Goal: Use online tool/utility: Utilize a website feature to perform a specific function

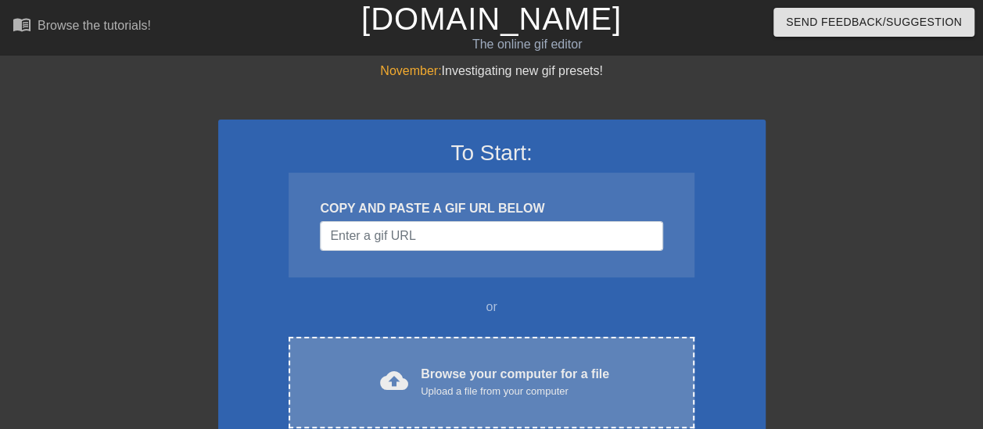
click at [512, 368] on div "Browse your computer for a file Upload a file from your computer" at bounding box center [515, 382] width 189 height 34
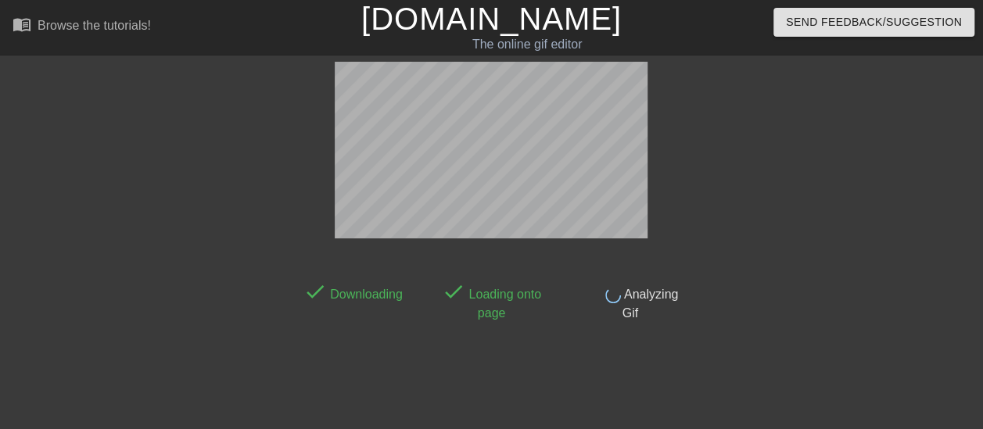
click at [505, 251] on icon at bounding box center [491, 259] width 31 height 31
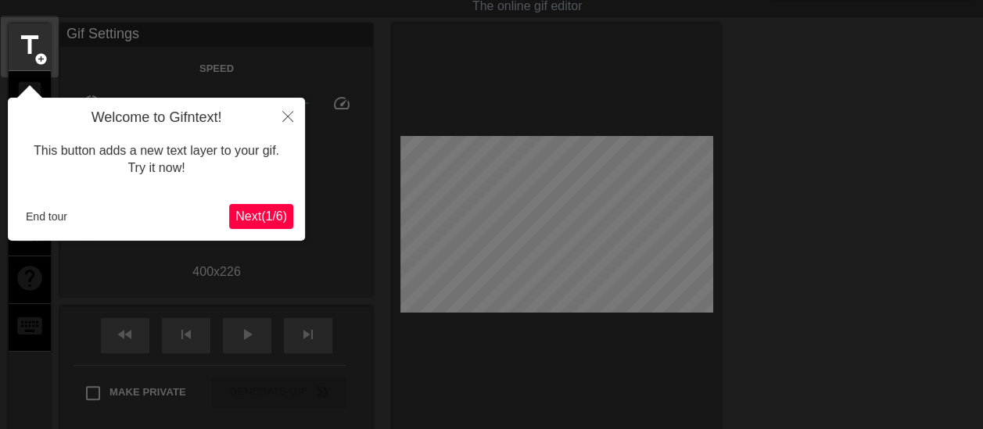
click at [244, 205] on button "Next ( 1 / 6 )" at bounding box center [261, 216] width 64 height 25
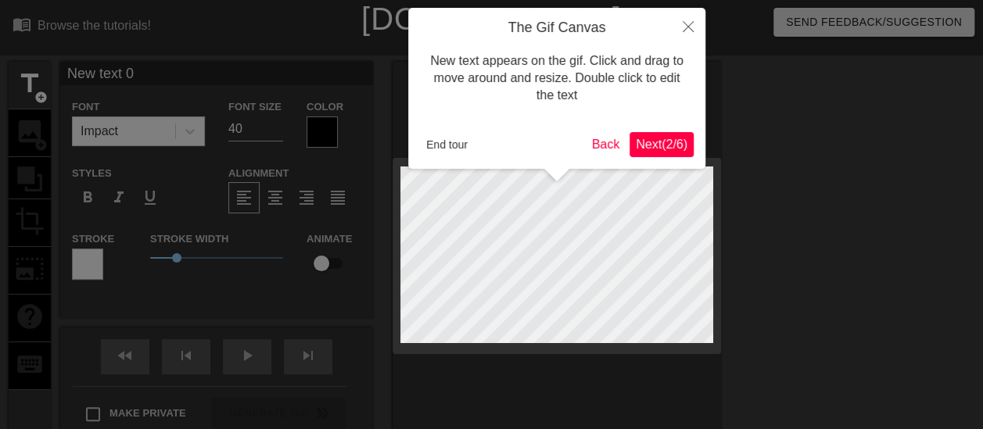
click at [648, 131] on div "The Gif Canvas New text appears on the gif. Click and drag to move around and r…" at bounding box center [556, 88] width 297 height 161
click at [657, 143] on span "Next ( 2 / 6 )" at bounding box center [662, 144] width 52 height 13
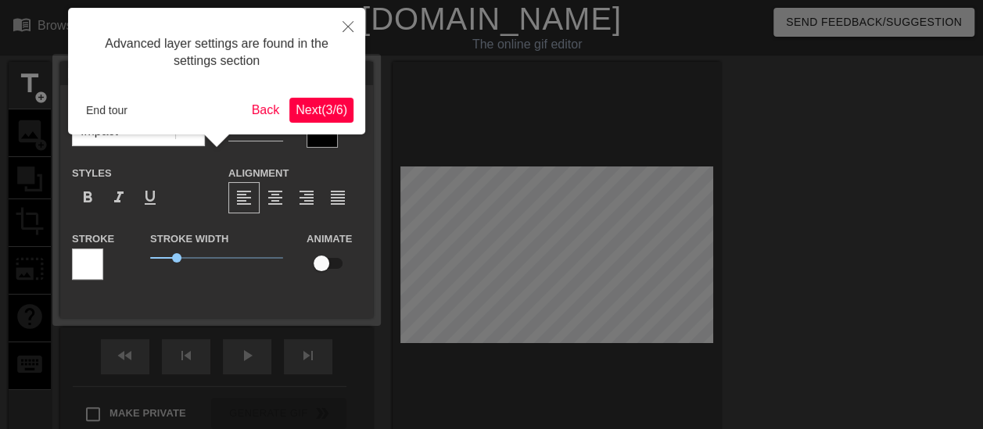
scroll to position [38, 0]
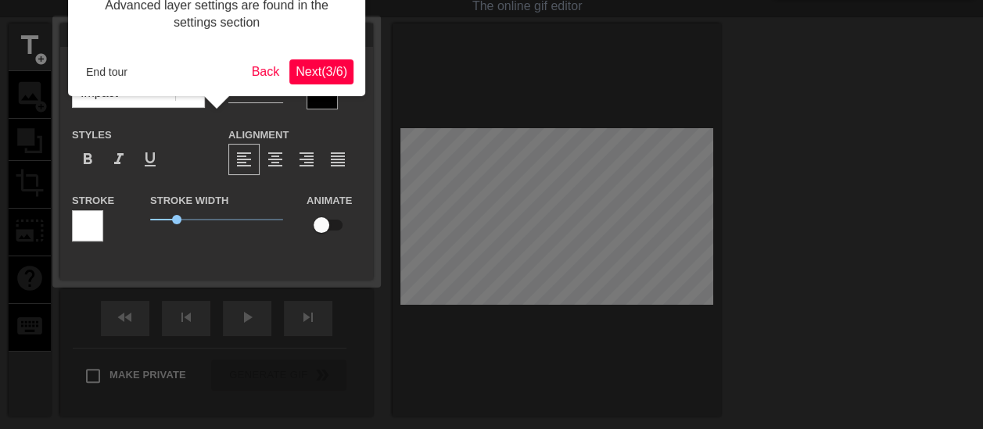
click at [321, 78] on span "Next ( 3 / 6 )" at bounding box center [322, 71] width 52 height 13
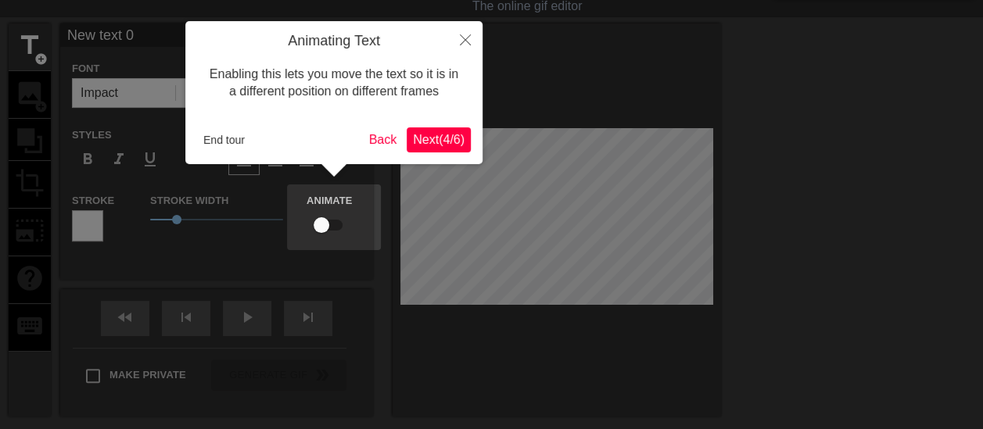
scroll to position [0, 0]
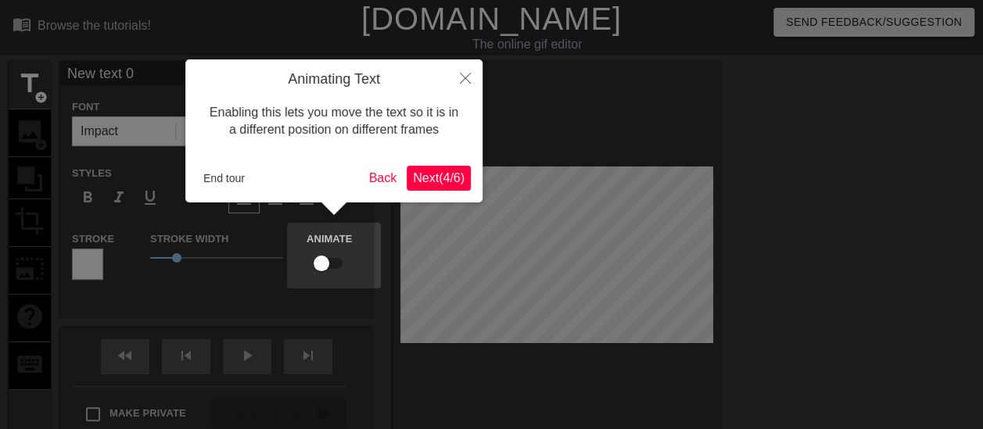
click at [444, 177] on span "Next ( 4 / 6 )" at bounding box center [439, 177] width 52 height 13
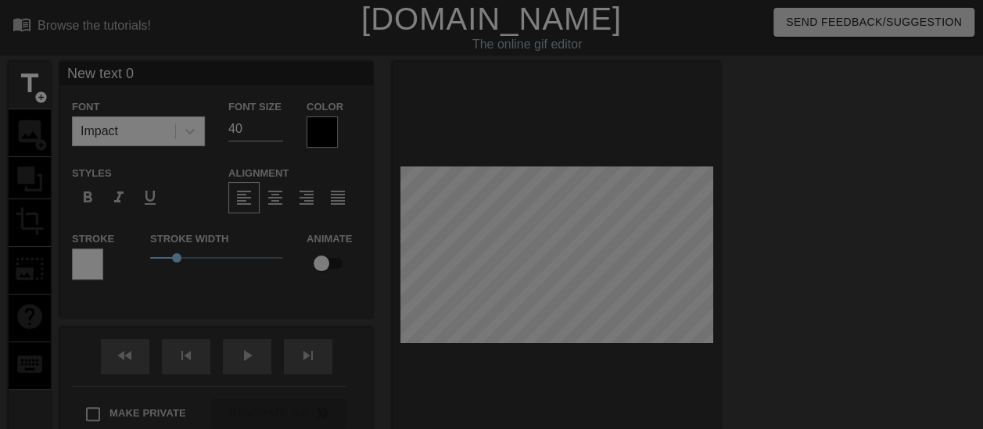
scroll to position [208, 0]
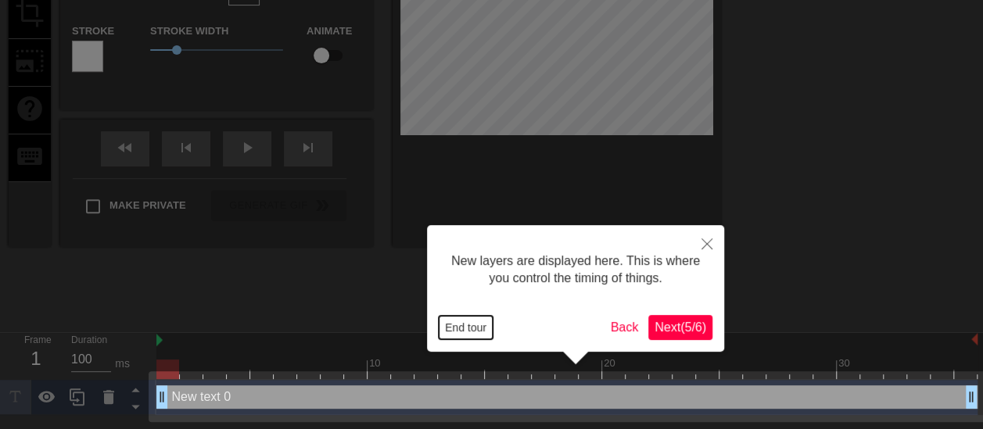
click at [457, 336] on button "End tour" at bounding box center [466, 327] width 54 height 23
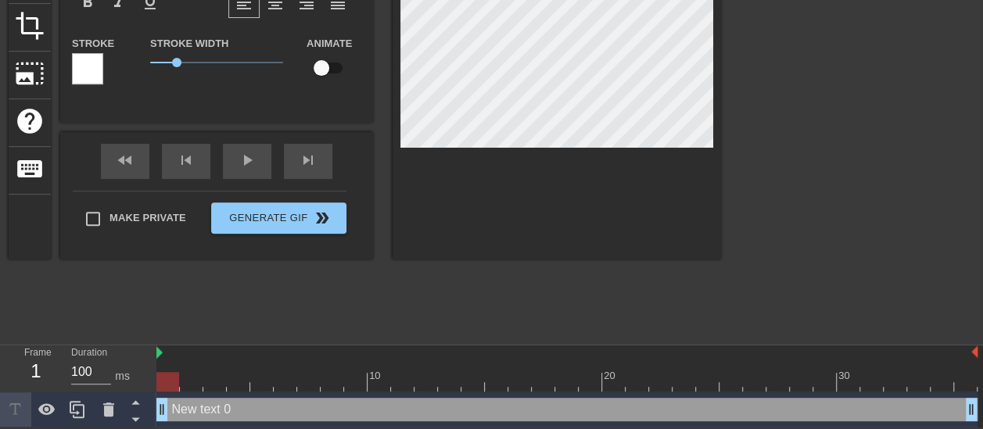
scroll to position [197, 0]
click at [106, 402] on icon at bounding box center [108, 409] width 19 height 19
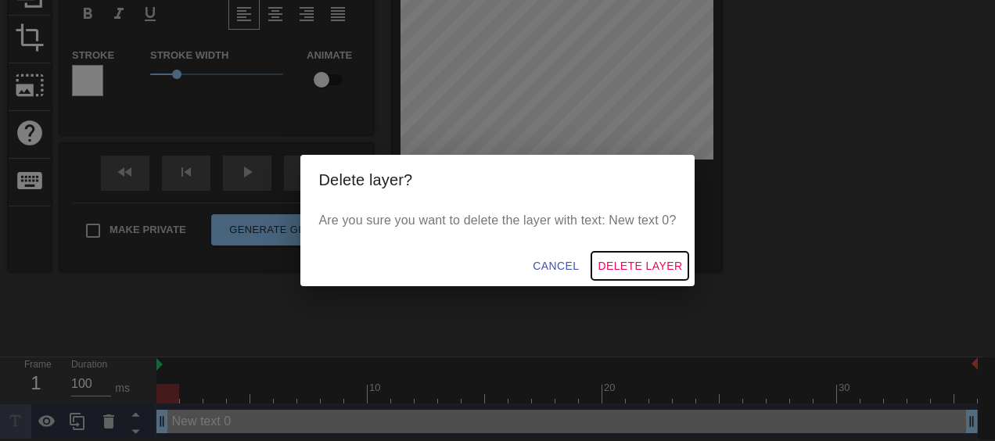
click at [636, 269] on span "Delete Layer" at bounding box center [640, 267] width 84 height 20
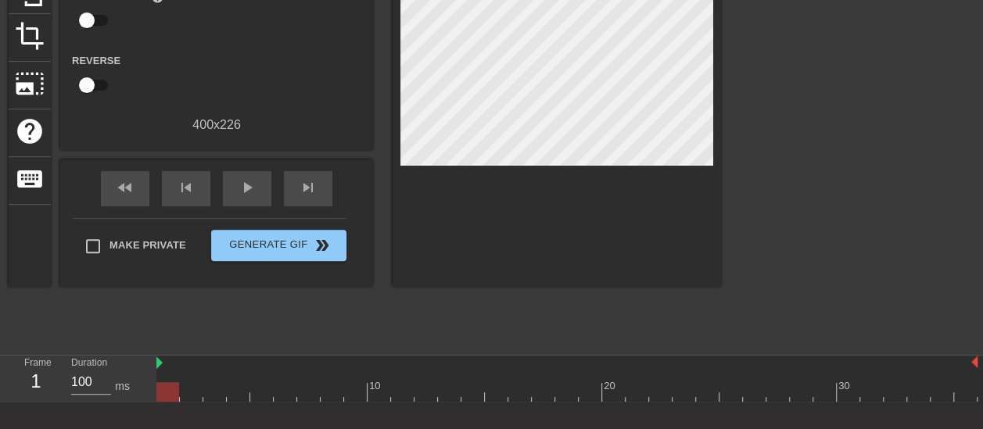
click at [178, 394] on div at bounding box center [167, 392] width 23 height 20
click at [166, 391] on div at bounding box center [167, 392] width 23 height 20
click at [160, 369] on img at bounding box center [159, 363] width 6 height 13
drag, startPoint x: 160, startPoint y: 369, endPoint x: 178, endPoint y: 370, distance: 17.2
click at [178, 370] on div at bounding box center [566, 364] width 821 height 16
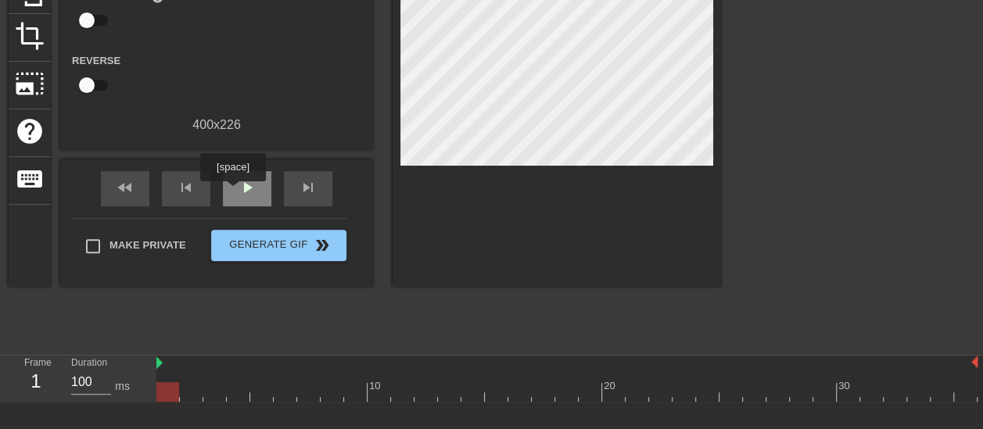
click at [238, 200] on div "play_arrow" at bounding box center [247, 188] width 48 height 35
click at [247, 194] on span "pause" at bounding box center [247, 187] width 19 height 19
click at [815, 394] on div at bounding box center [566, 392] width 821 height 20
click at [801, 396] on div at bounding box center [566, 392] width 821 height 20
click at [770, 397] on div at bounding box center [566, 392] width 821 height 20
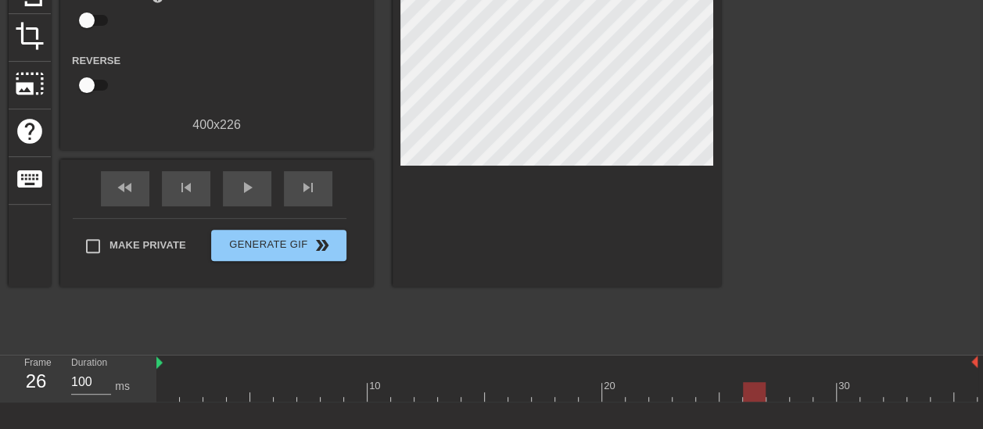
click at [751, 393] on div at bounding box center [566, 392] width 821 height 20
click at [724, 394] on div at bounding box center [566, 392] width 821 height 20
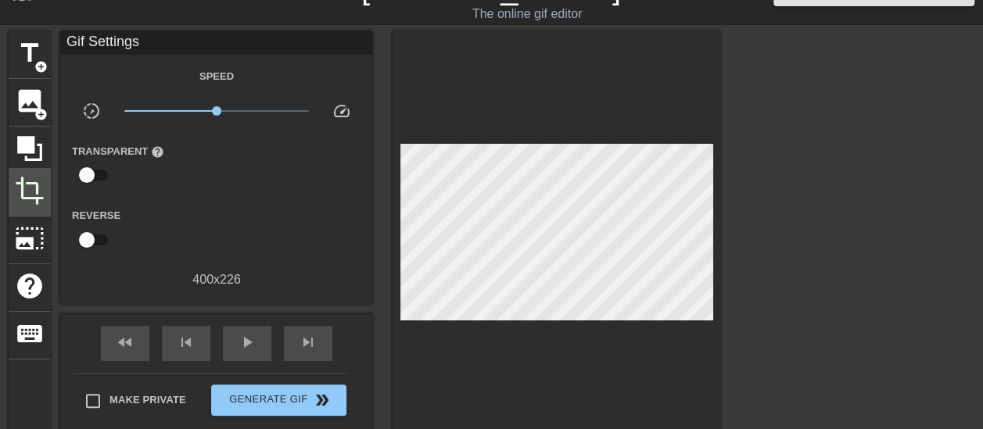
scroll to position [22, 0]
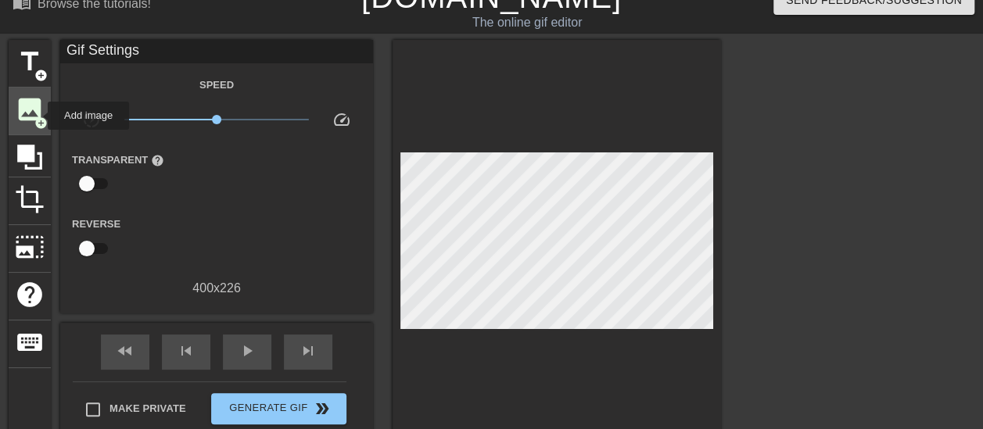
click at [36, 117] on span "add_circle" at bounding box center [40, 123] width 13 height 13
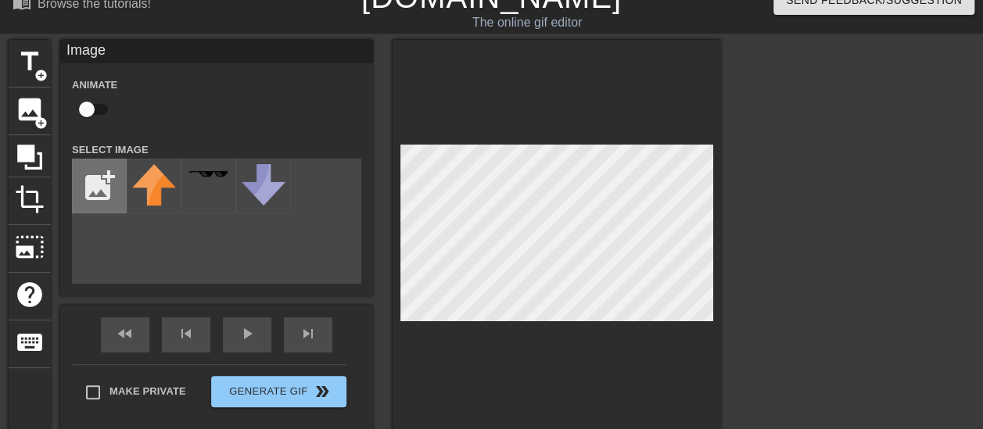
click at [103, 167] on input "file" at bounding box center [99, 186] width 53 height 53
type input "C:\fakepath\AA52ED66-00DF-43DE-AD7A-61F5611C0DBD.jpeg"
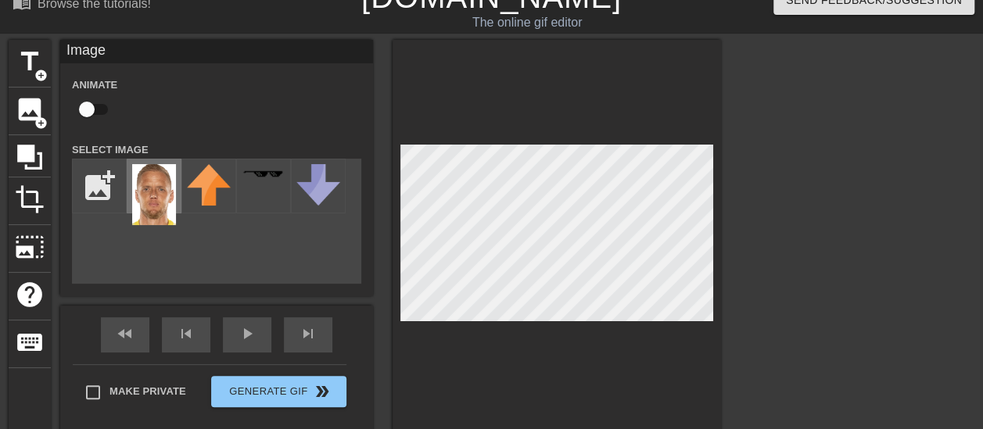
click at [164, 205] on img at bounding box center [154, 194] width 44 height 61
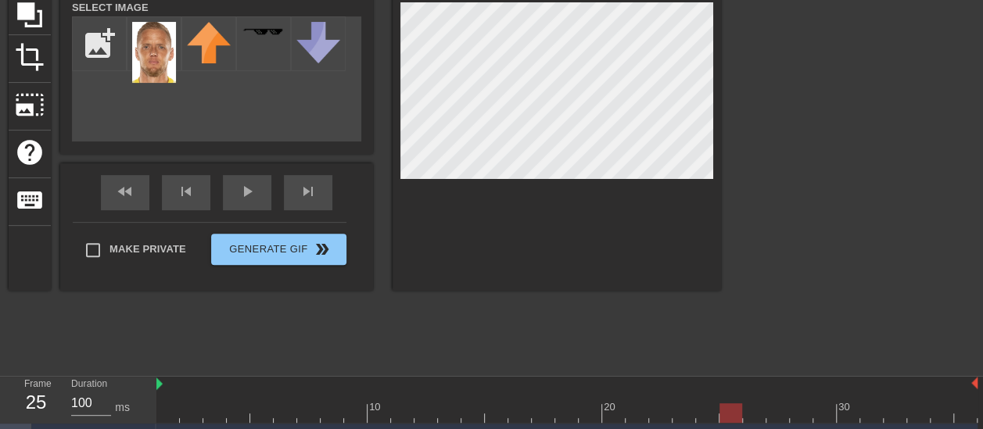
scroll to position [197, 0]
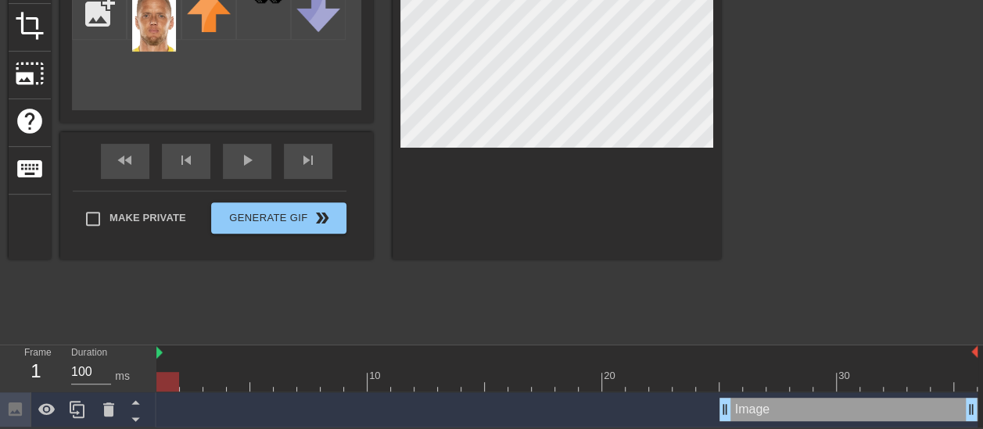
click at [156, 382] on div at bounding box center [566, 382] width 821 height 20
click at [157, 383] on div at bounding box center [167, 382] width 23 height 20
click at [230, 168] on div "play_arrow" at bounding box center [247, 161] width 48 height 35
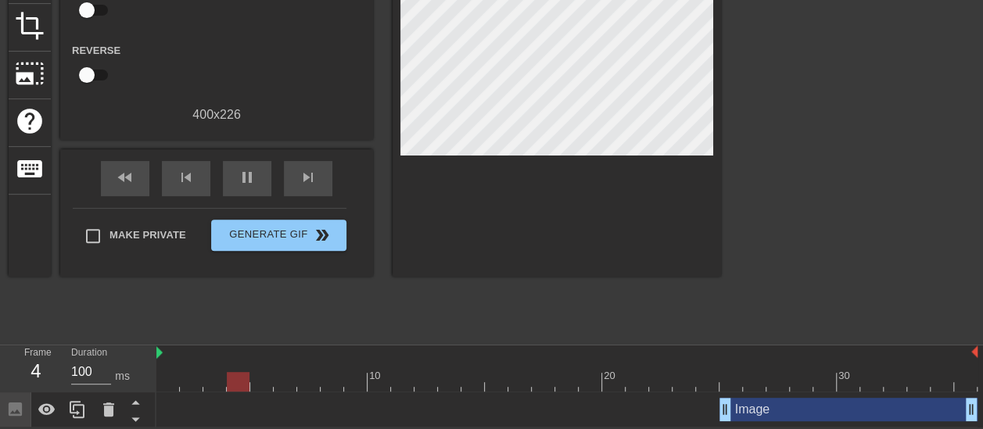
click at [656, 328] on div "title add_circle image add_circle crop photo_size_select_large help keyboard Gi…" at bounding box center [365, 100] width 713 height 469
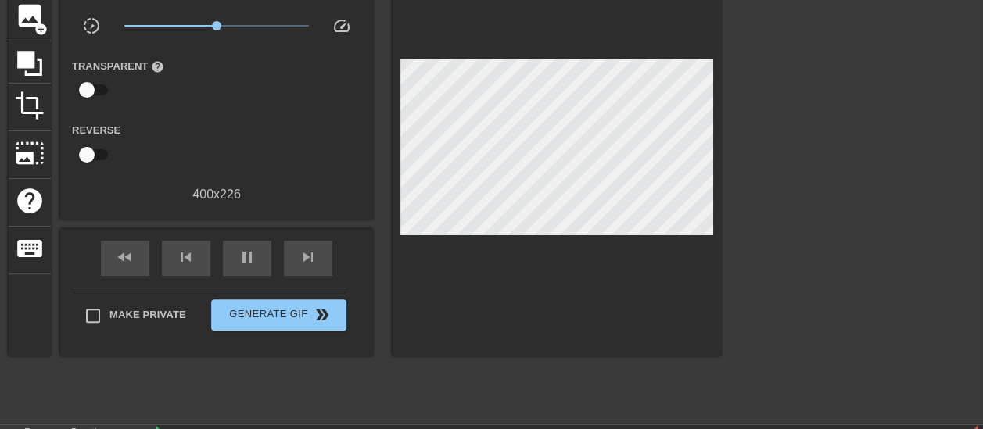
scroll to position [114, 0]
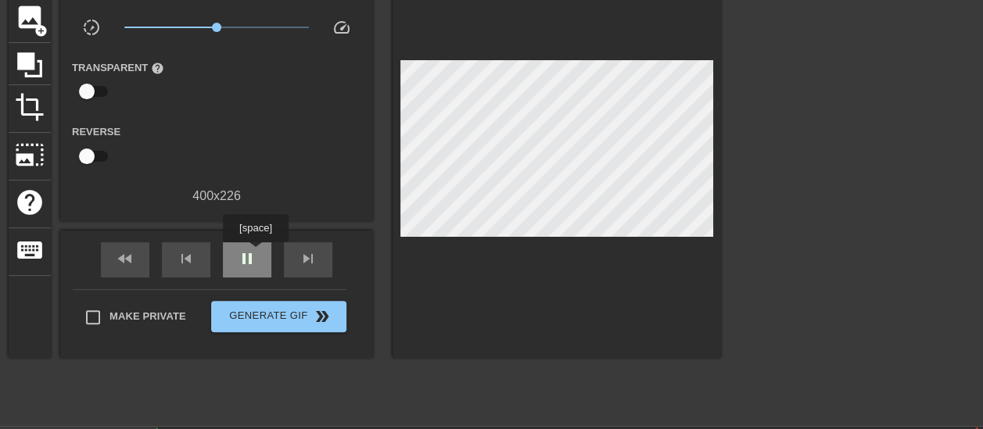
click at [255, 253] on span "pause" at bounding box center [247, 259] width 19 height 19
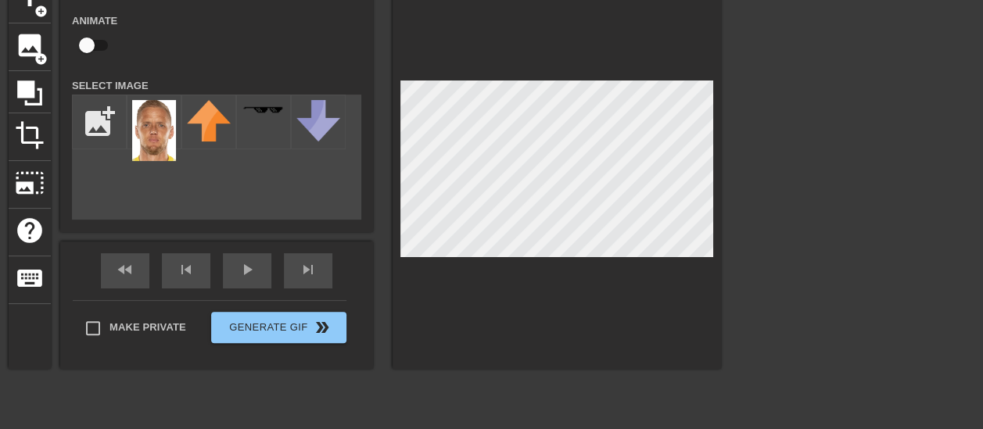
scroll to position [0, 0]
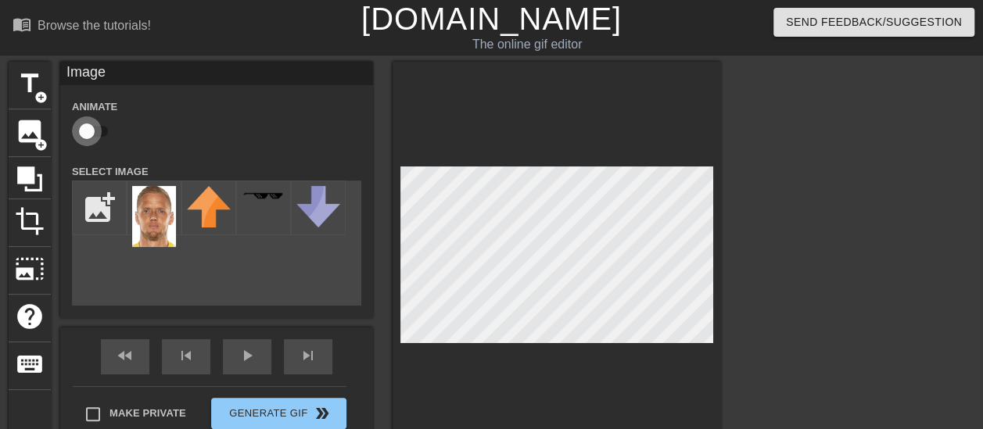
click at [88, 139] on input "checkbox" at bounding box center [86, 132] width 89 height 30
checkbox input "true"
click at [245, 152] on div "Animate Select Image add_photo_alternate" at bounding box center [216, 201] width 289 height 209
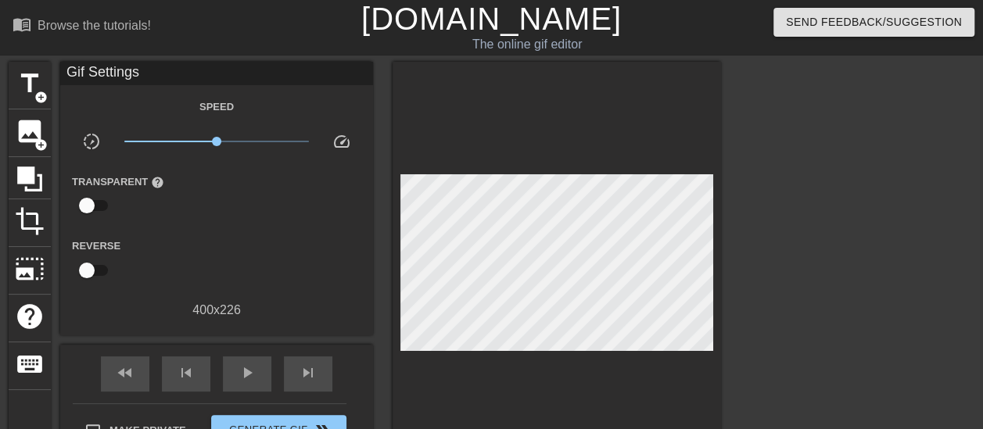
click at [540, 371] on div at bounding box center [557, 267] width 329 height 411
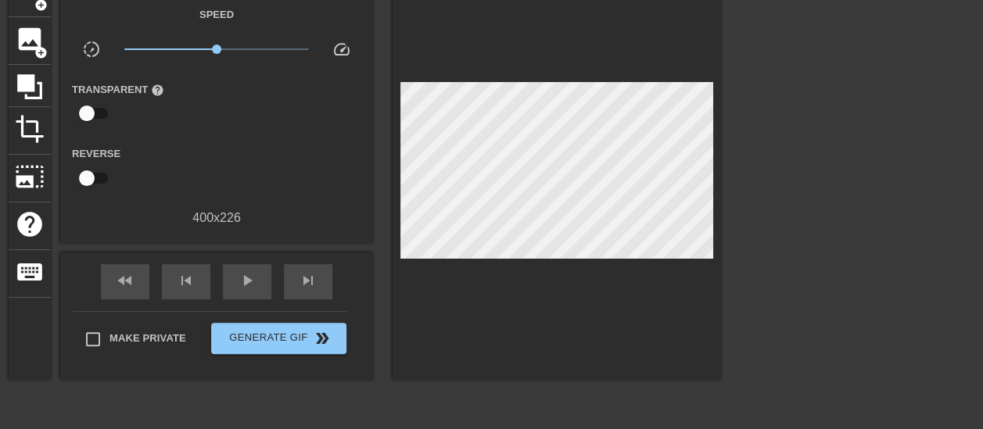
scroll to position [197, 0]
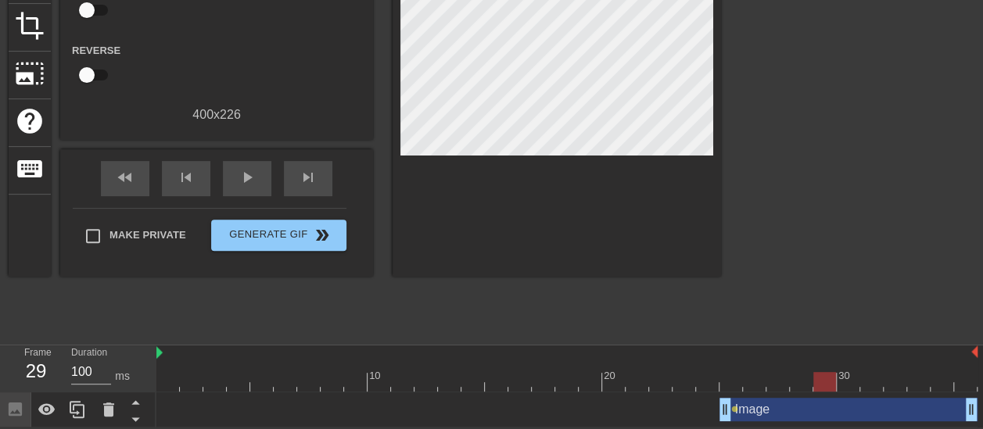
click at [159, 375] on div at bounding box center [566, 382] width 821 height 20
click at [268, 178] on div "play_arrow" at bounding box center [247, 178] width 48 height 35
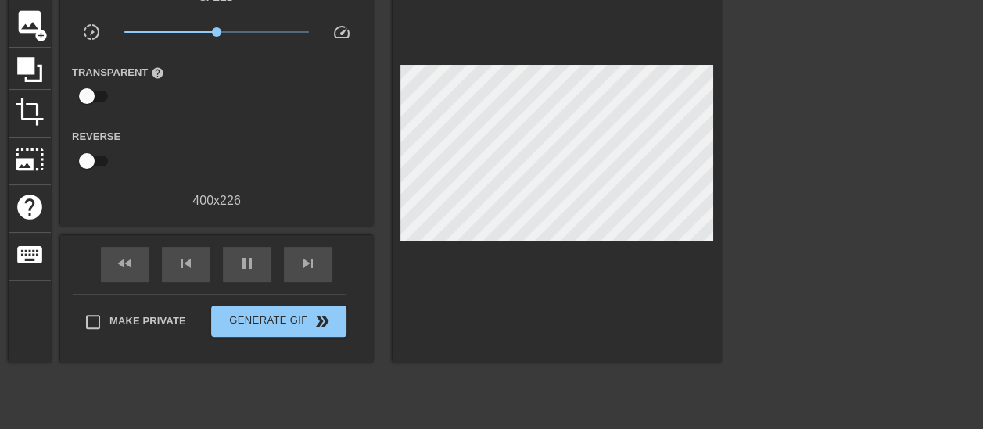
scroll to position [108, 0]
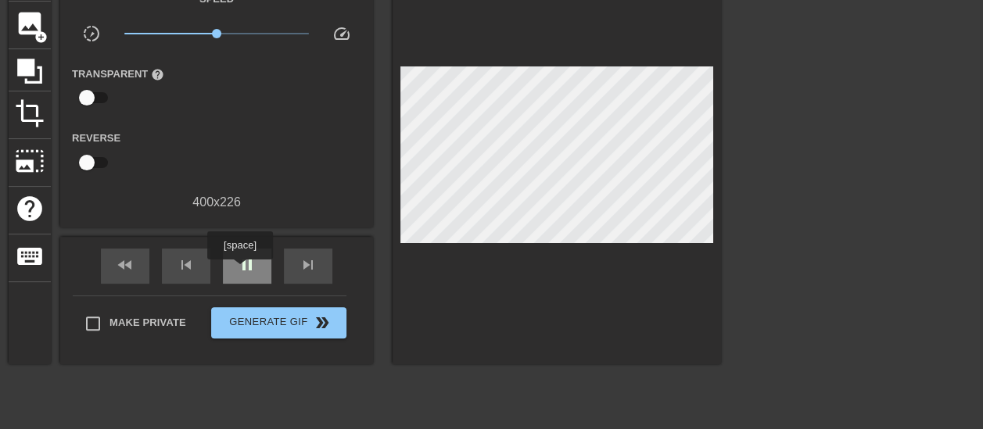
click at [241, 271] on span "pause" at bounding box center [247, 265] width 19 height 19
click at [241, 271] on span "play_arrow" at bounding box center [247, 265] width 19 height 19
click at [241, 271] on span "pause" at bounding box center [247, 265] width 19 height 19
click at [241, 271] on span "play_arrow" at bounding box center [247, 265] width 19 height 19
click at [234, 268] on div "pause" at bounding box center [247, 266] width 48 height 35
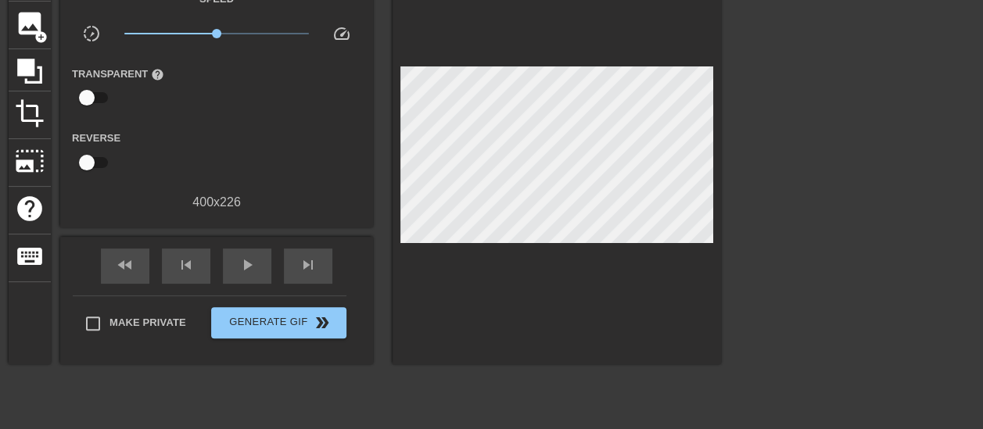
scroll to position [197, 0]
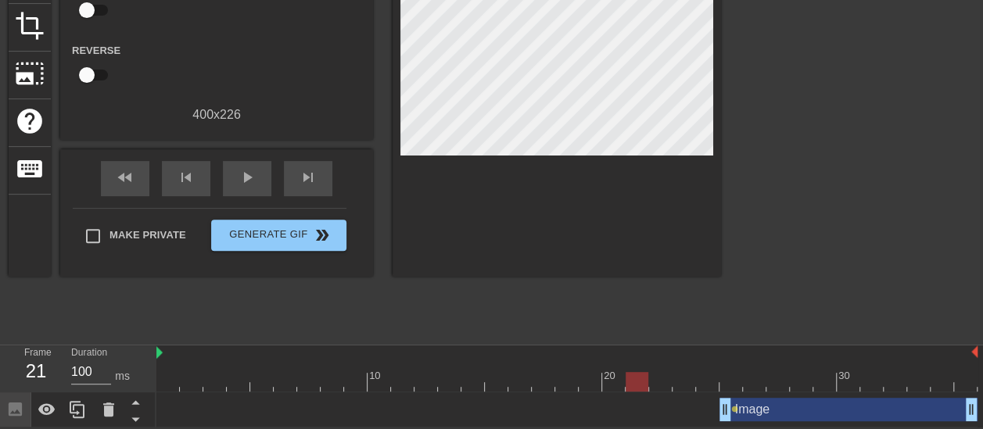
click at [626, 377] on div at bounding box center [637, 382] width 23 height 20
click at [641, 380] on div at bounding box center [637, 382] width 23 height 20
click at [690, 380] on div at bounding box center [566, 382] width 821 height 20
click at [706, 382] on div at bounding box center [566, 382] width 821 height 20
click at [728, 379] on div at bounding box center [566, 382] width 821 height 20
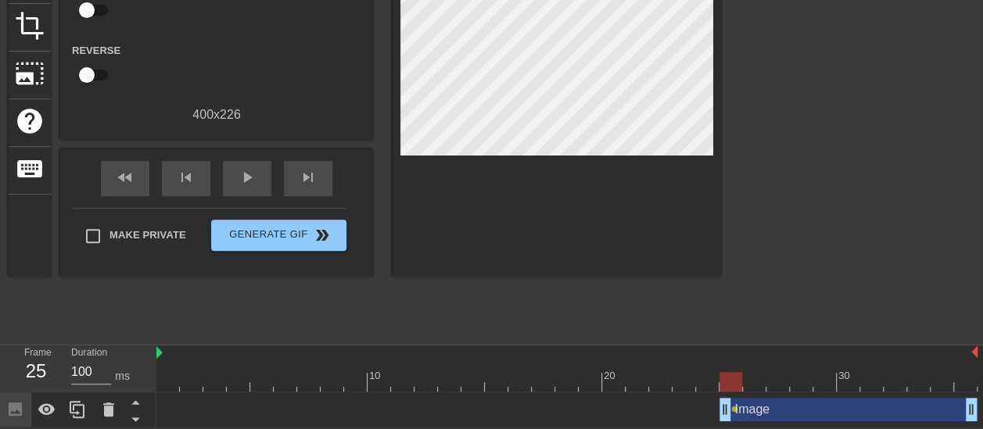
click at [804, 255] on div at bounding box center [857, 100] width 235 height 469
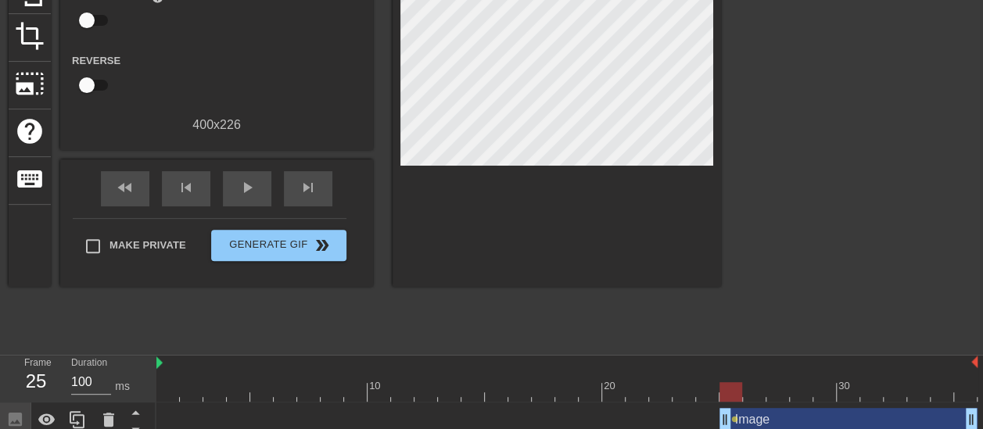
scroll to position [150, 0]
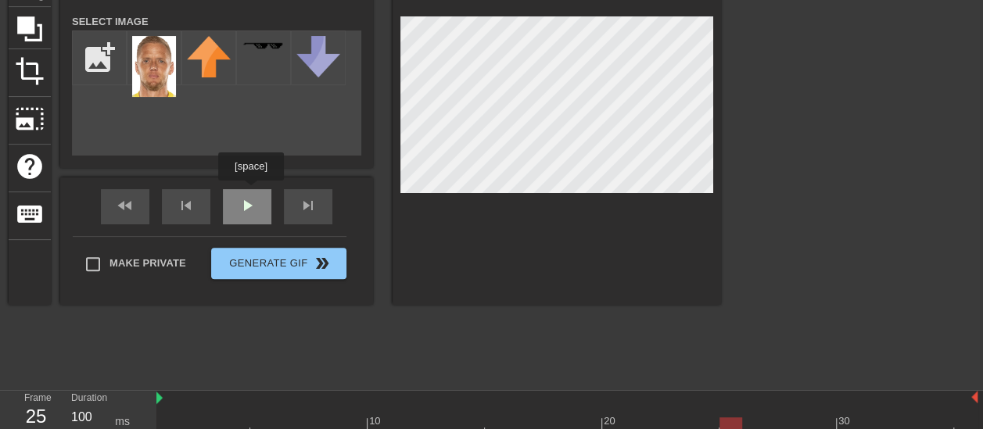
click at [250, 192] on div "Image Animate Select Image add_photo_alternate fast_rewind skip_previous play_a…" at bounding box center [216, 108] width 313 height 393
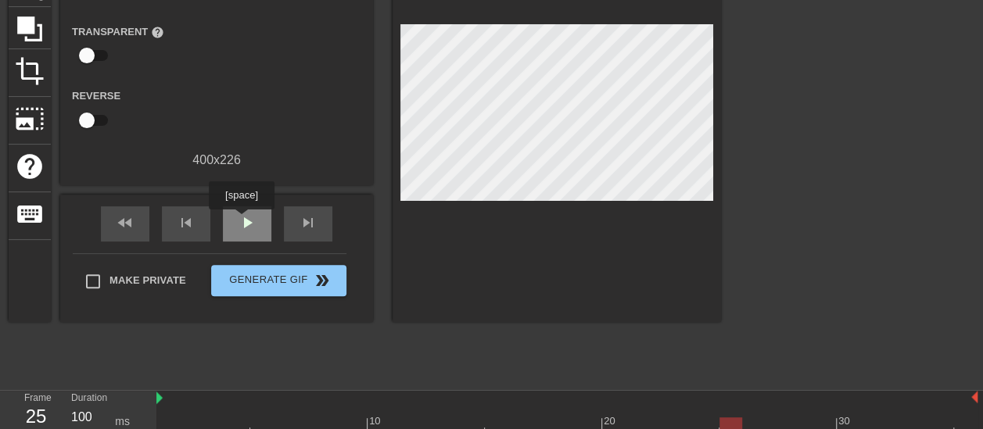
click at [239, 228] on span "play_arrow" at bounding box center [247, 223] width 19 height 19
click at [239, 228] on span "pause" at bounding box center [247, 223] width 19 height 19
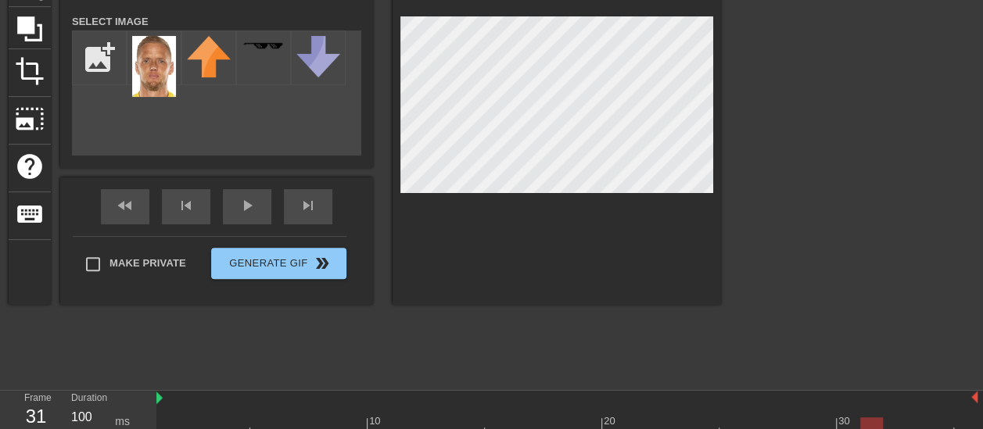
click at [792, 92] on div at bounding box center [857, 146] width 235 height 469
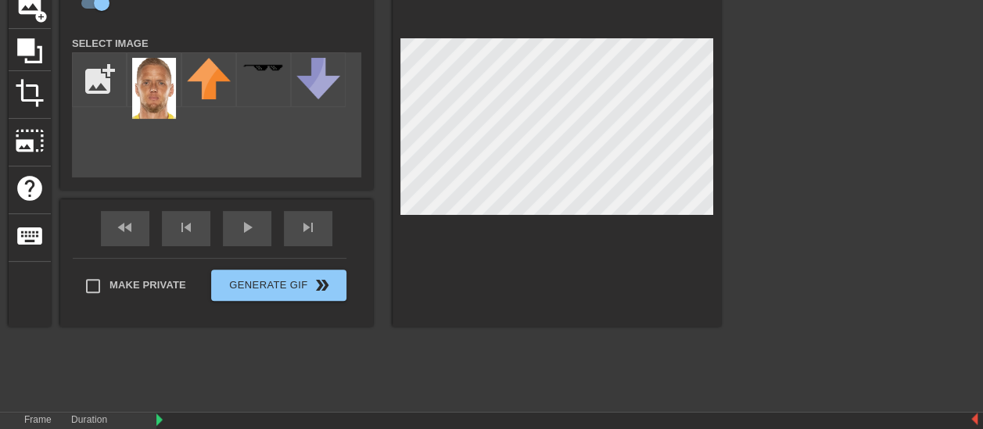
scroll to position [131, 0]
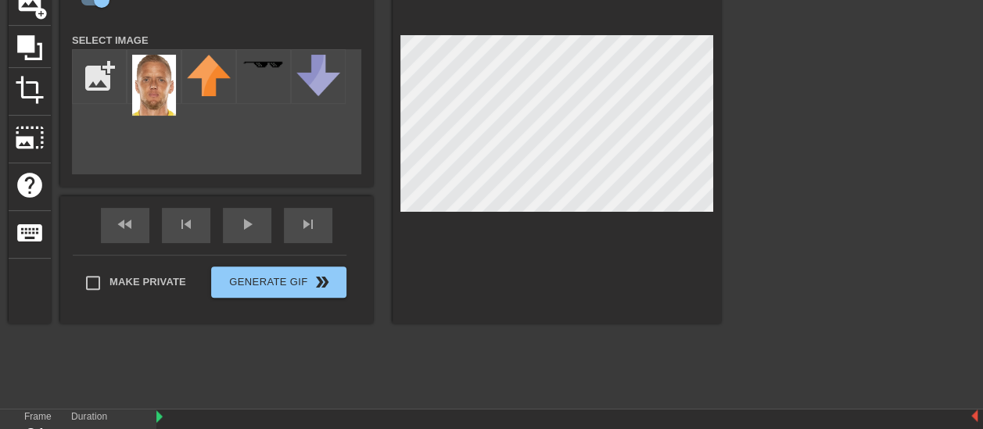
click at [229, 298] on div "Make Private Generate Gif double_arrow" at bounding box center [210, 286] width 274 height 62
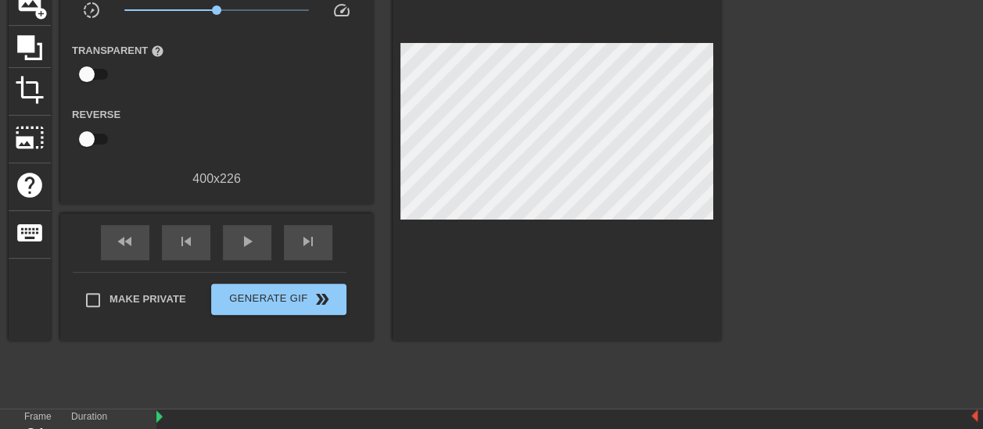
click at [289, 351] on div "title add_circle image add_circle crop photo_size_select_large help keyboard Gi…" at bounding box center [365, 164] width 713 height 469
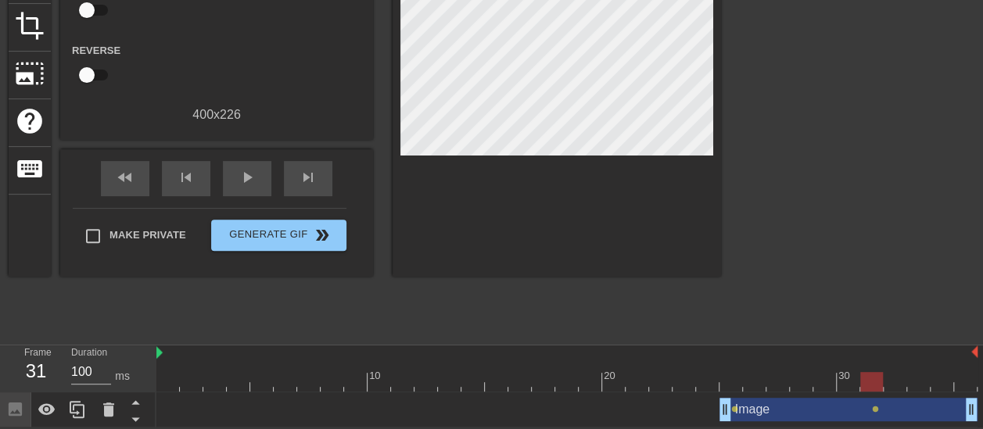
click at [163, 377] on div at bounding box center [566, 382] width 821 height 20
click at [246, 189] on div "play_arrow" at bounding box center [247, 178] width 48 height 35
click at [878, 406] on span "lens" at bounding box center [875, 409] width 7 height 7
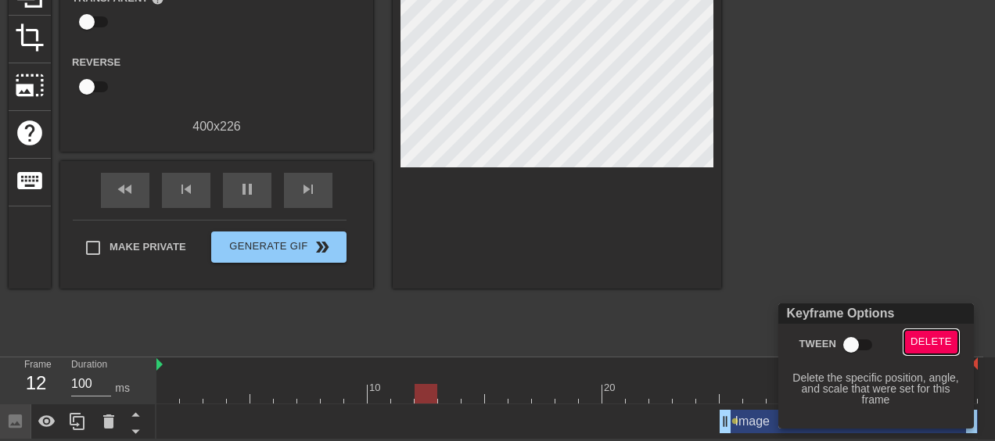
click at [917, 336] on span "Delete" at bounding box center [930, 342] width 41 height 18
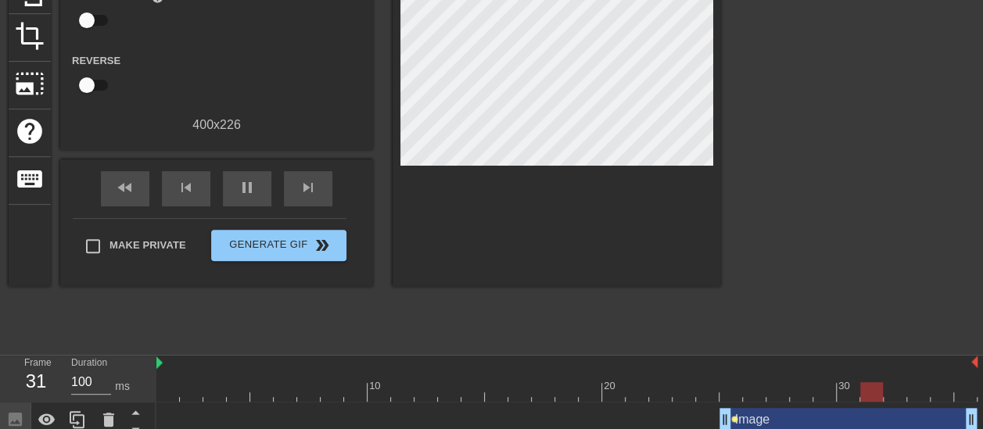
click at [734, 416] on span "lens" at bounding box center [734, 419] width 7 height 7
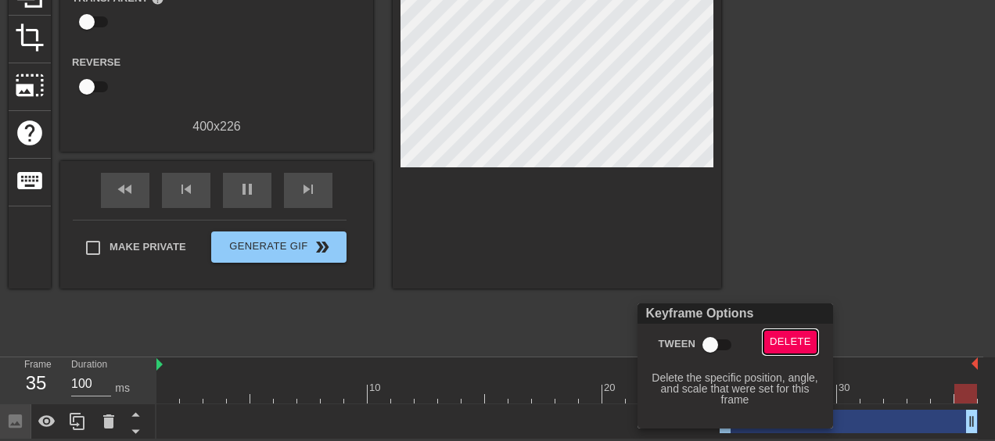
click at [776, 333] on span "Delete" at bounding box center [790, 342] width 41 height 18
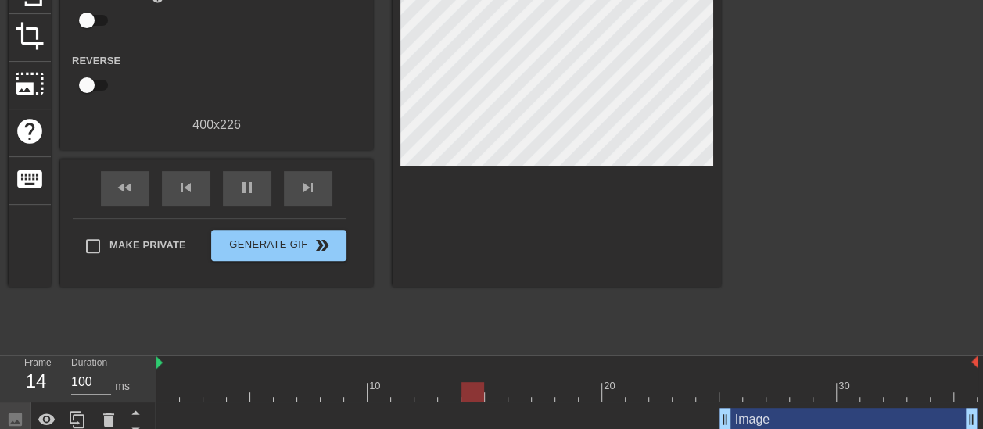
click at [765, 418] on div "Image drag_handle drag_handle" at bounding box center [849, 419] width 258 height 23
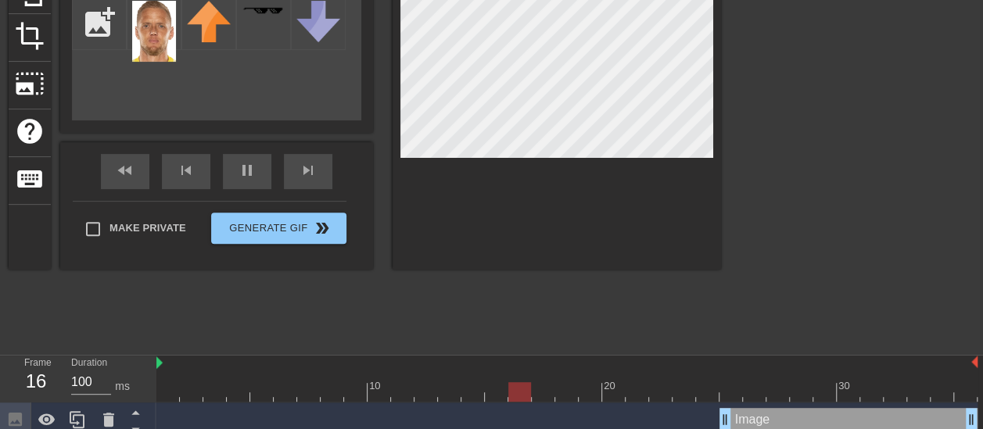
click at [765, 418] on div "Image drag_handle drag_handle" at bounding box center [849, 419] width 258 height 23
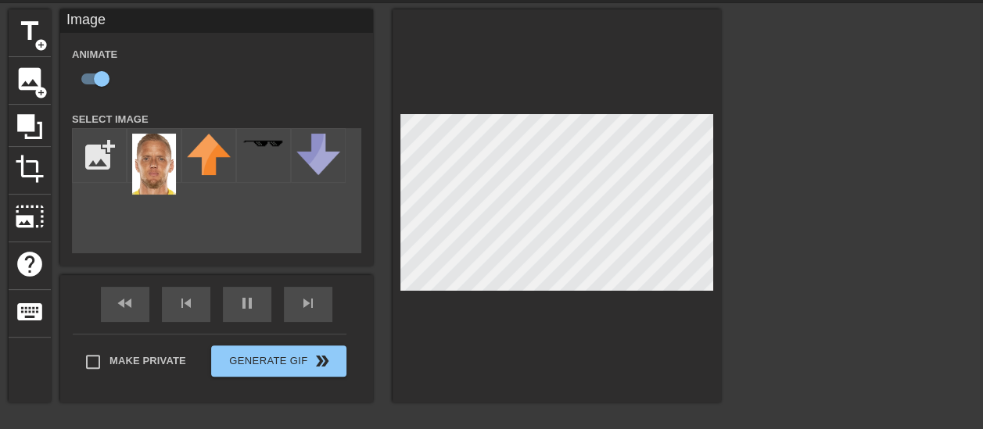
scroll to position [52, 0]
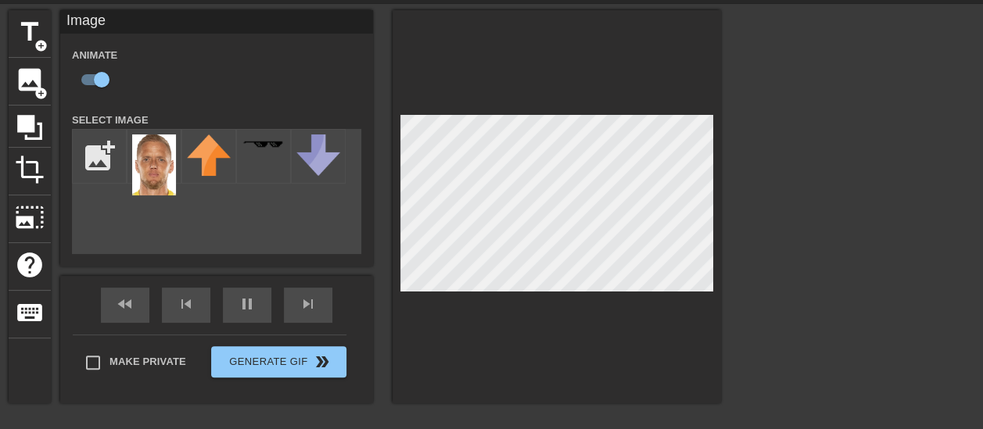
click at [800, 190] on div at bounding box center [857, 244] width 235 height 469
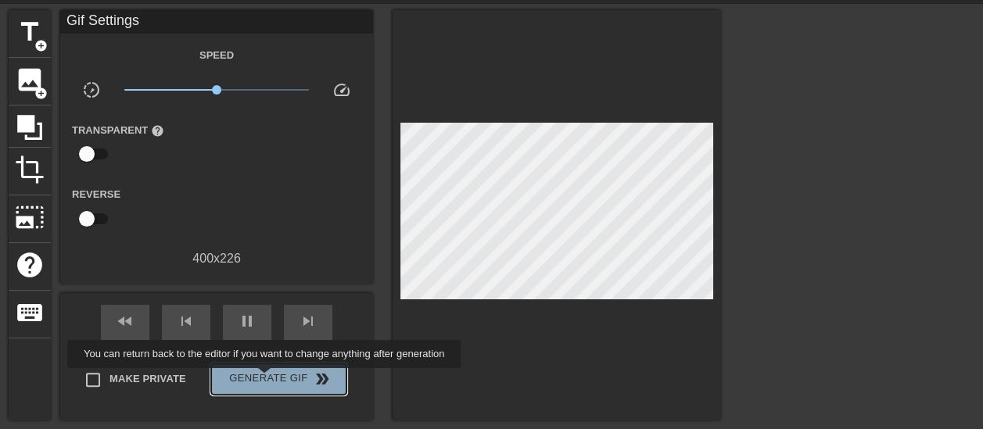
click at [266, 379] on span "Generate Gif double_arrow" at bounding box center [278, 379] width 123 height 19
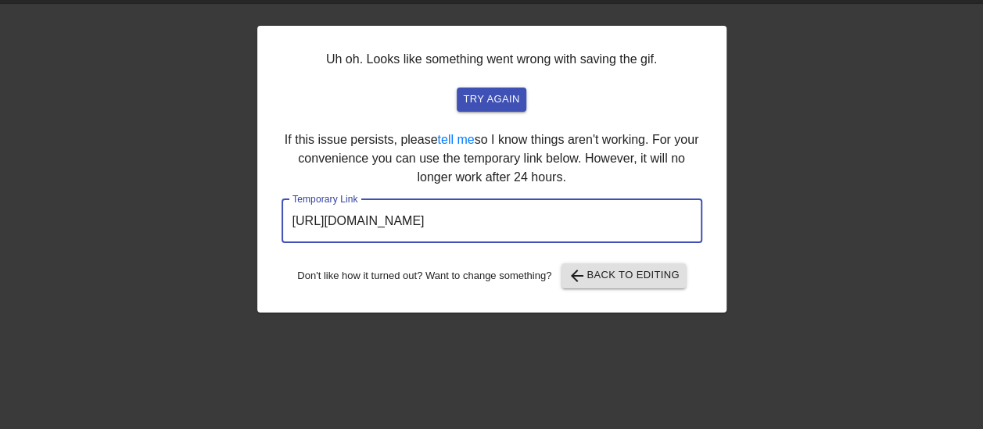
click at [548, 225] on input "[URL][DOMAIN_NAME]" at bounding box center [492, 221] width 421 height 44
click at [555, 144] on div "Uh oh. Looks like something went wrong with saving the gif. try again If this i…" at bounding box center [491, 169] width 469 height 287
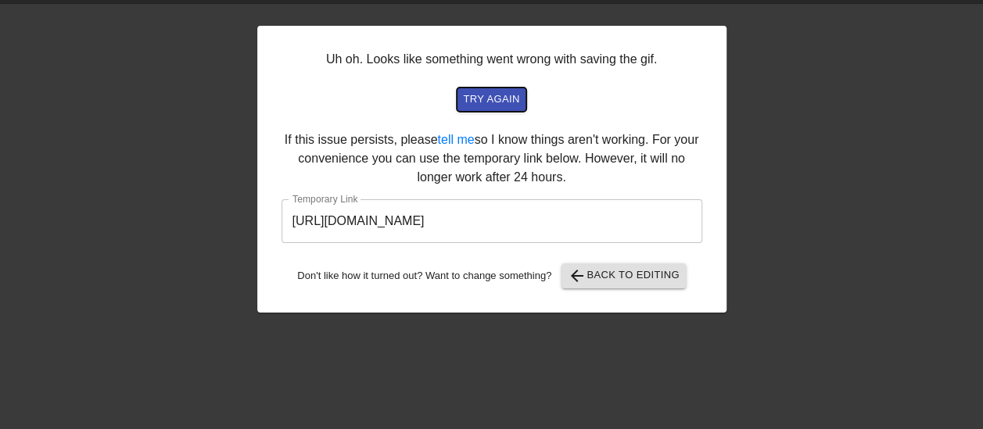
click at [493, 97] on span "try again" at bounding box center [491, 100] width 56 height 18
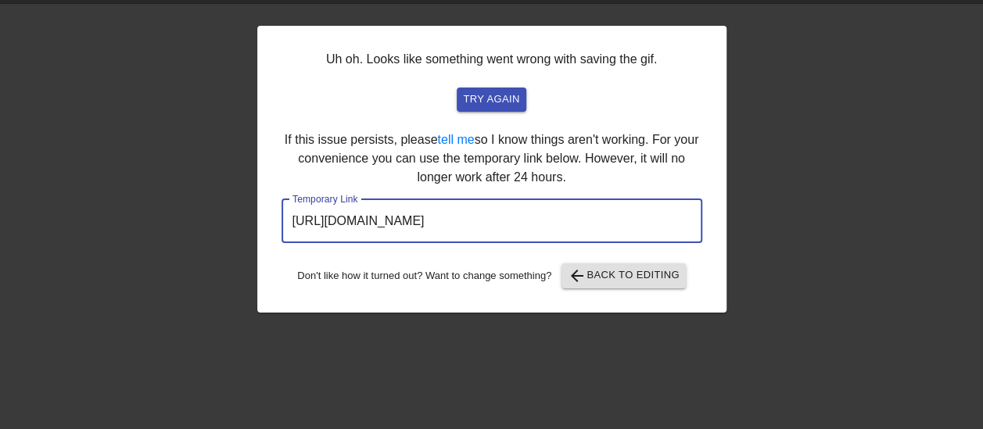
click at [543, 224] on input "[URL][DOMAIN_NAME]" at bounding box center [492, 221] width 421 height 44
